Goal: Task Accomplishment & Management: Complete application form

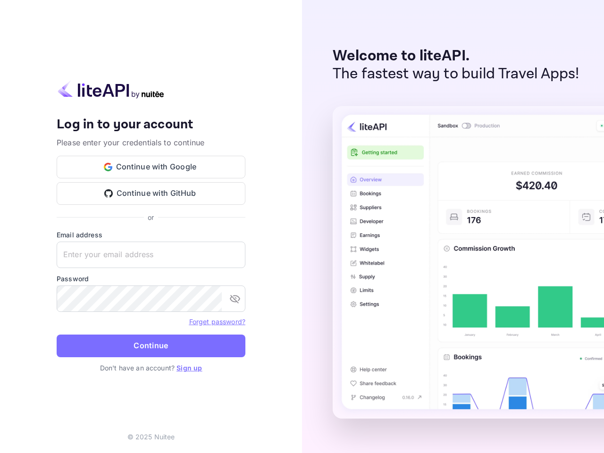
click at [302, 226] on div "Welcome to liteAPI. The fastest way to build Travel Apps!" at bounding box center [453, 226] width 302 height 453
click at [151, 167] on button "Continue with Google" at bounding box center [151, 167] width 189 height 23
click at [151, 193] on button "Continue with GitHub" at bounding box center [151, 193] width 189 height 23
click at [151, 255] on input "text" at bounding box center [151, 255] width 189 height 26
click at [235, 299] on icon "toggle password visibility" at bounding box center [234, 298] width 11 height 11
